Goal: Transaction & Acquisition: Purchase product/service

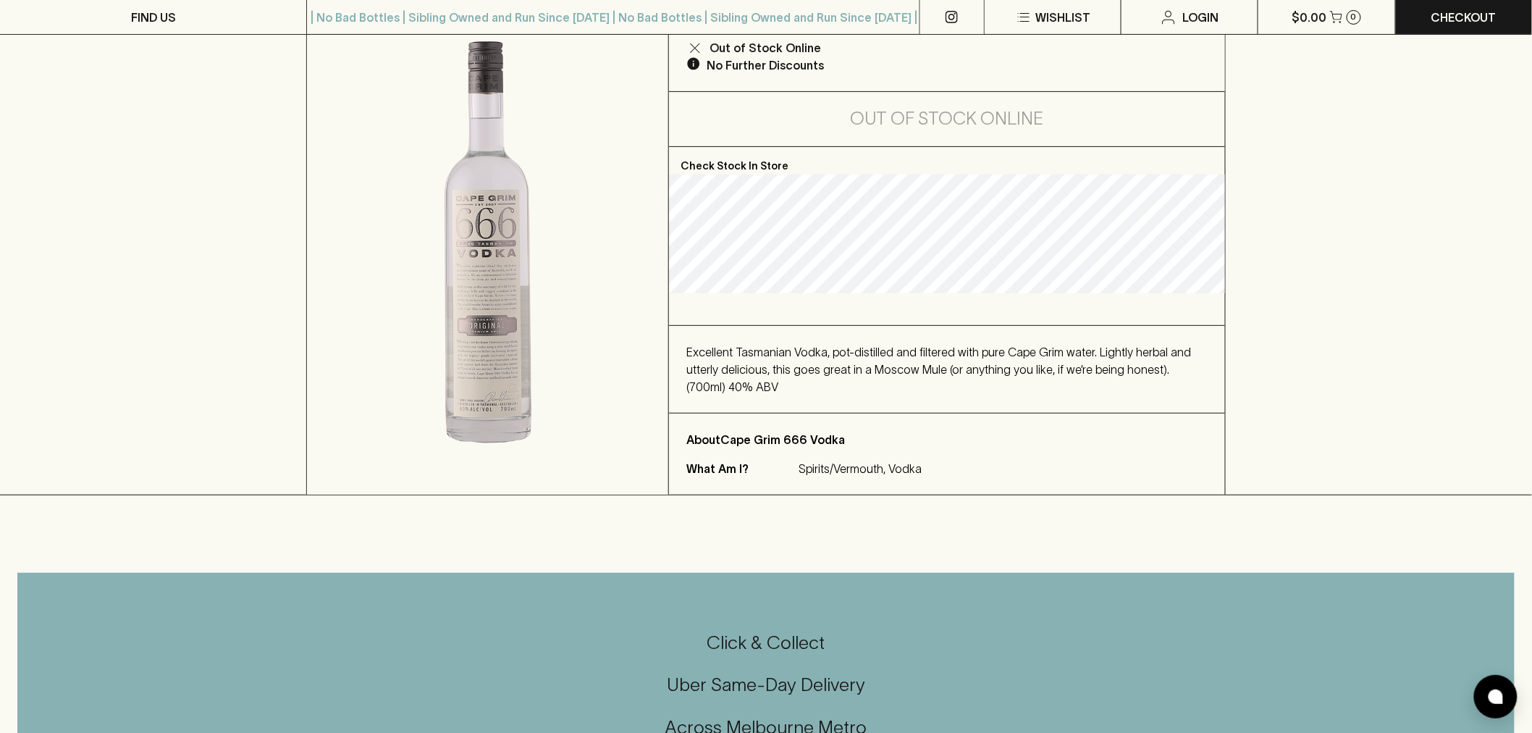
click at [895, 350] on span "Excellent Tasmanian Vodka, pot-distilled and filtered with pure Cape Grim water…" at bounding box center [938, 369] width 505 height 48
click at [894, 350] on span "Excellent Tasmanian Vodka, pot-distilled and filtered with pure Cape Grim water…" at bounding box center [938, 369] width 505 height 48
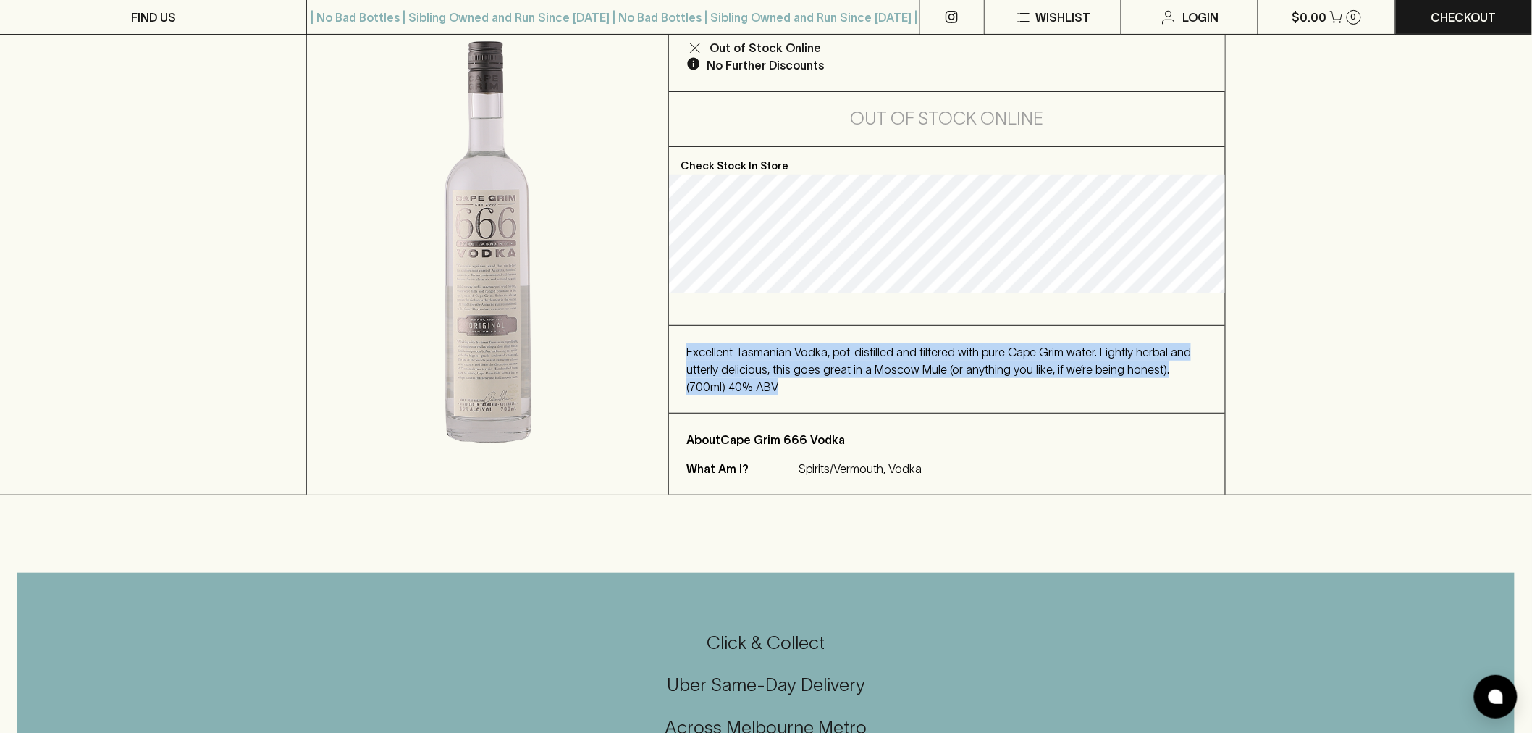
click at [894, 350] on span "Excellent Tasmanian Vodka, pot-distilled and filtered with pure Cape Grim water…" at bounding box center [938, 369] width 505 height 48
drag, startPoint x: 894, startPoint y: 350, endPoint x: 905, endPoint y: 359, distance: 14.4
click at [895, 350] on span "Excellent Tasmanian Vodka, pot-distilled and filtered with pure Cape Grim water…" at bounding box center [938, 369] width 505 height 48
click at [827, 379] on div "Excellent Tasmanian Vodka, pot-distilled and filtered with pure Cape Grim water…" at bounding box center [946, 369] width 521 height 52
click at [828, 378] on div "Excellent Tasmanian Vodka, pot-distilled and filtered with pure Cape Grim water…" at bounding box center [946, 369] width 521 height 52
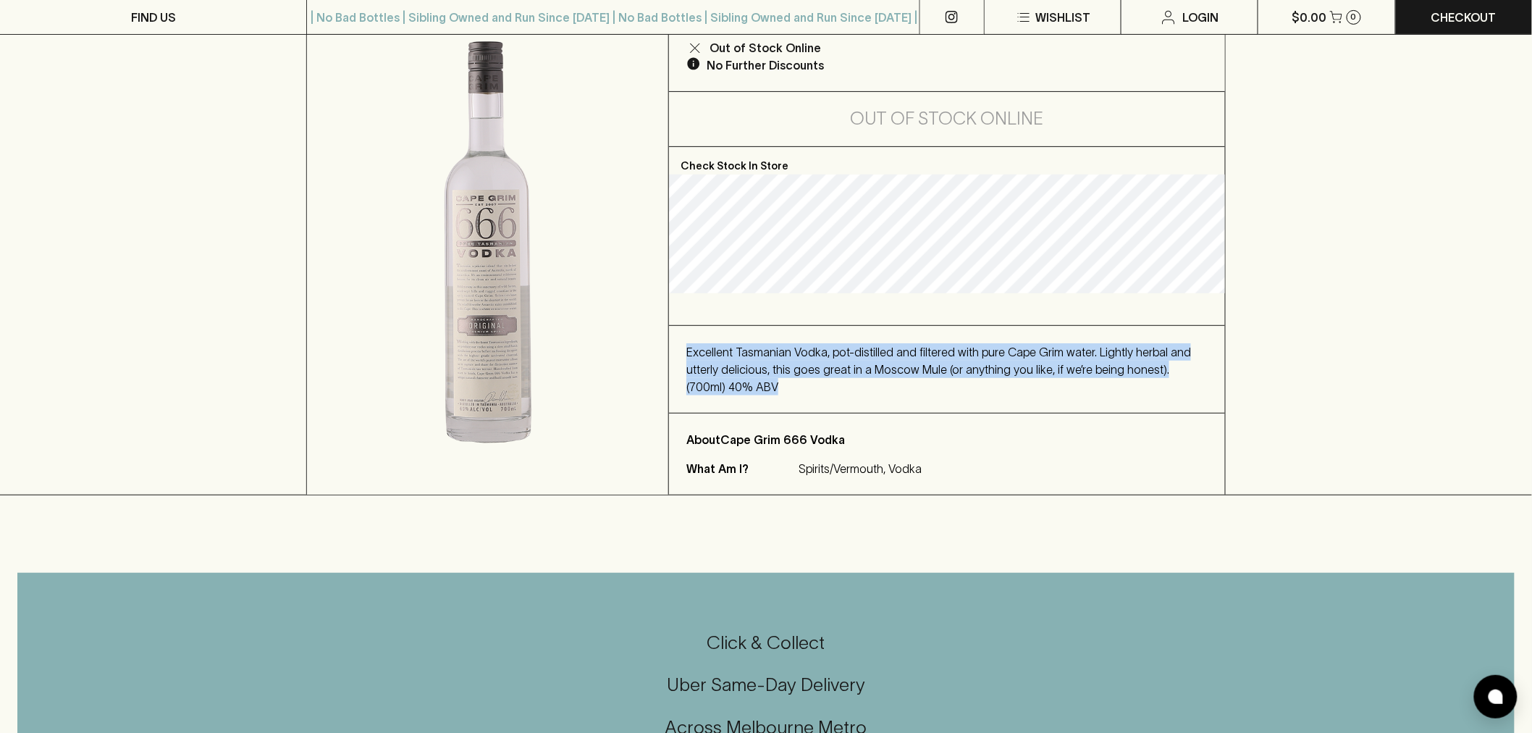
drag, startPoint x: 828, startPoint y: 378, endPoint x: 835, endPoint y: 374, distance: 7.8
click at [831, 377] on div "Excellent Tasmanian Vodka, pot-distilled and filtered with pure Cape Grim water…" at bounding box center [946, 369] width 521 height 52
click at [846, 364] on span "Excellent Tasmanian Vodka, pot-distilled and filtered with pure Cape Grim water…" at bounding box center [938, 369] width 505 height 48
click at [850, 363] on span "Excellent Tasmanian Vodka, pot-distilled and filtered with pure Cape Grim water…" at bounding box center [938, 369] width 505 height 48
click at [852, 365] on span "Excellent Tasmanian Vodka, pot-distilled and filtered with pure Cape Grim water…" at bounding box center [938, 369] width 505 height 48
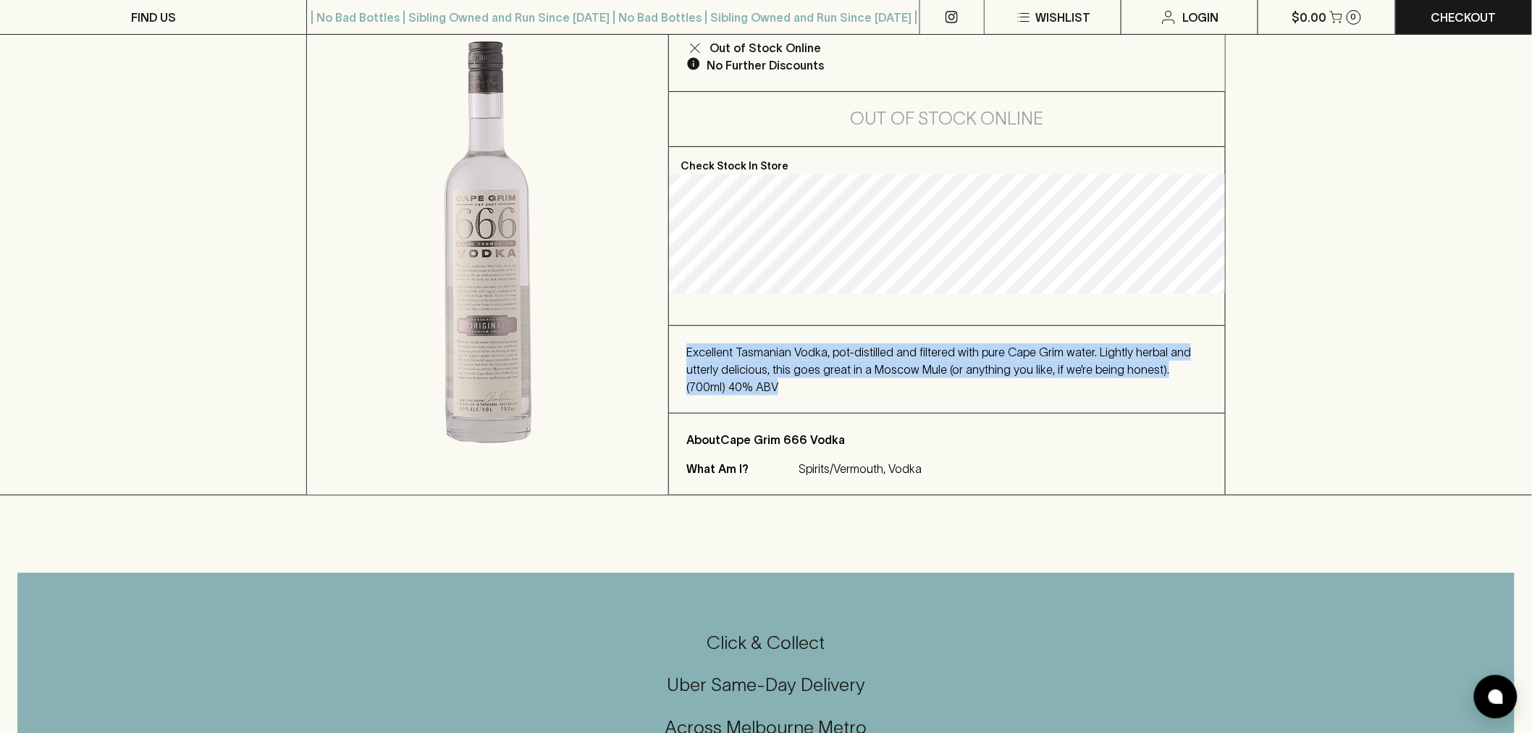
click at [862, 358] on div "Excellent Tasmanian Vodka, pot-distilled and filtered with pure Cape Grim water…" at bounding box center [946, 369] width 521 height 52
